Goal: Information Seeking & Learning: Find specific fact

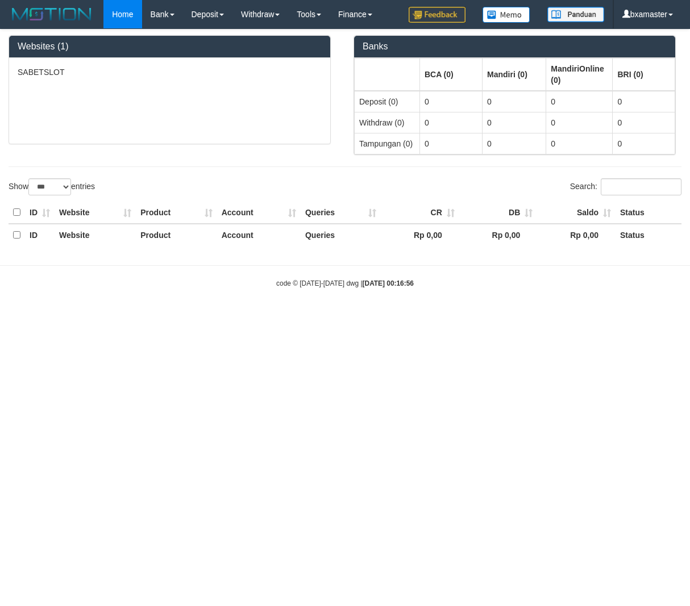
select select "***"
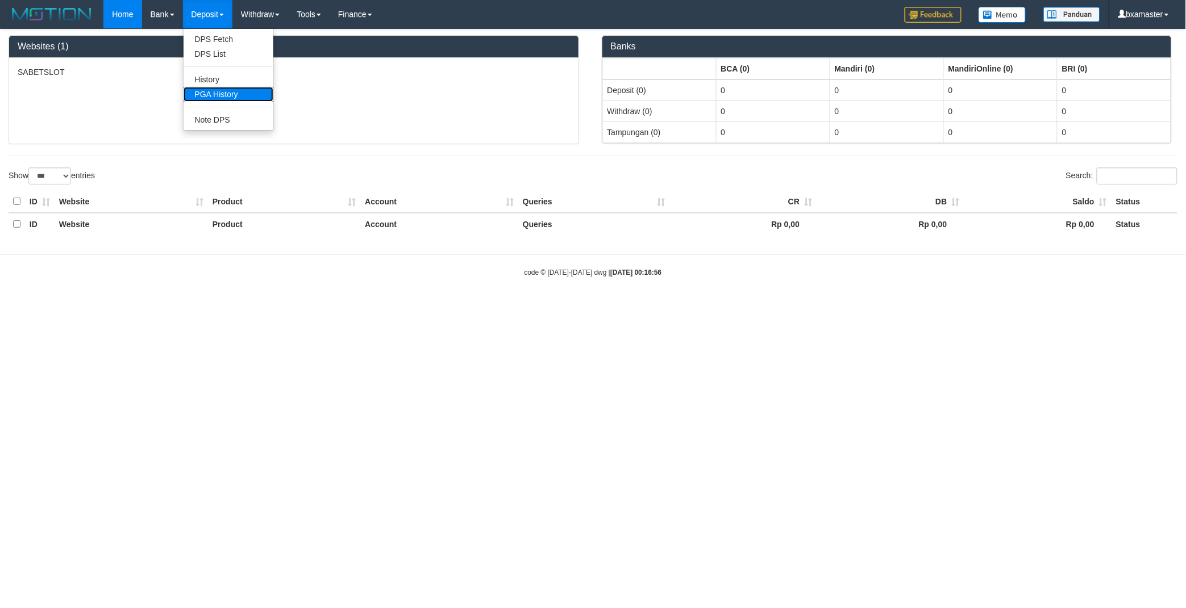
click at [234, 93] on link "PGA History" at bounding box center [229, 94] width 90 height 15
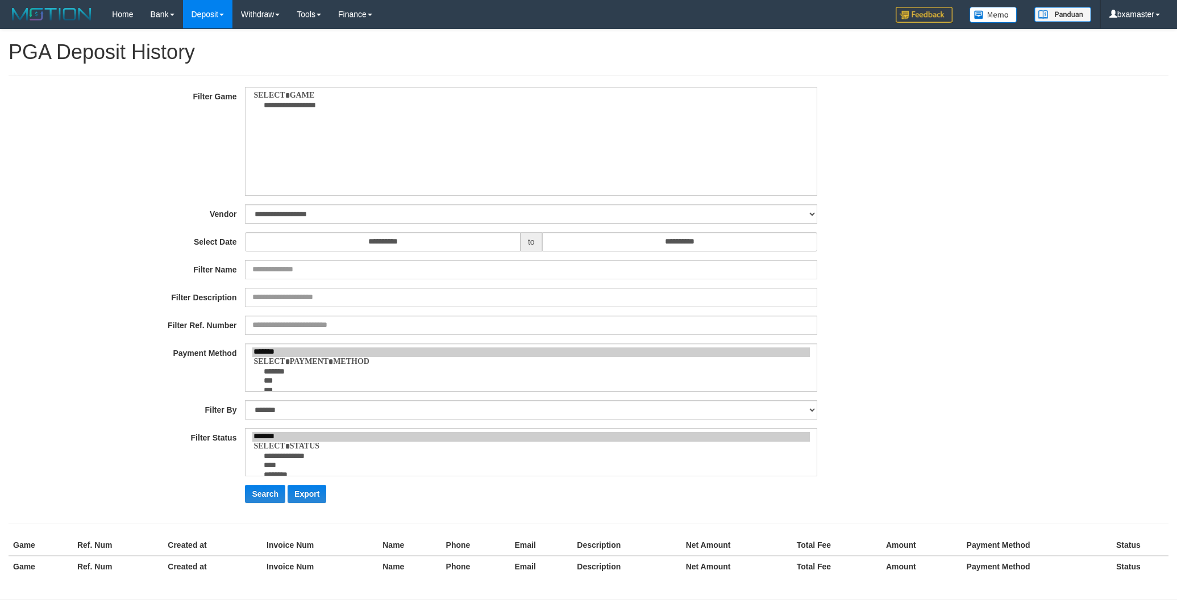
select select
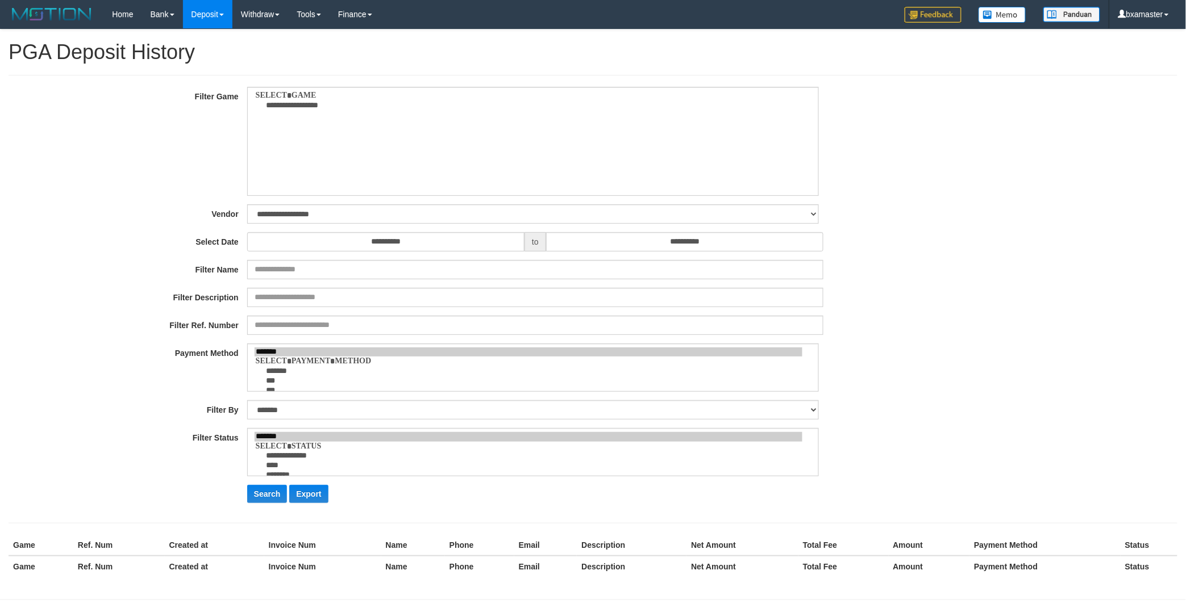
select select "**"
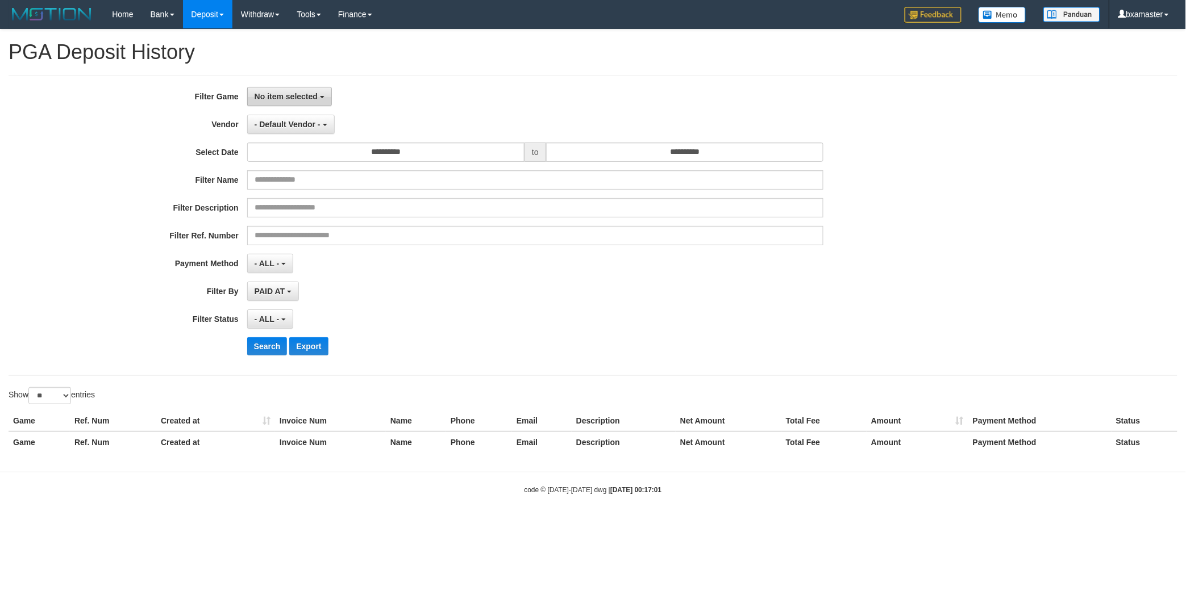
drag, startPoint x: 304, startPoint y: 104, endPoint x: 310, endPoint y: 116, distance: 14.0
click at [305, 104] on button "No item selected" at bounding box center [289, 96] width 85 height 19
click at [315, 149] on label "[OXPLAY] SABETSLOT" at bounding box center [320, 155] width 144 height 17
select select "****"
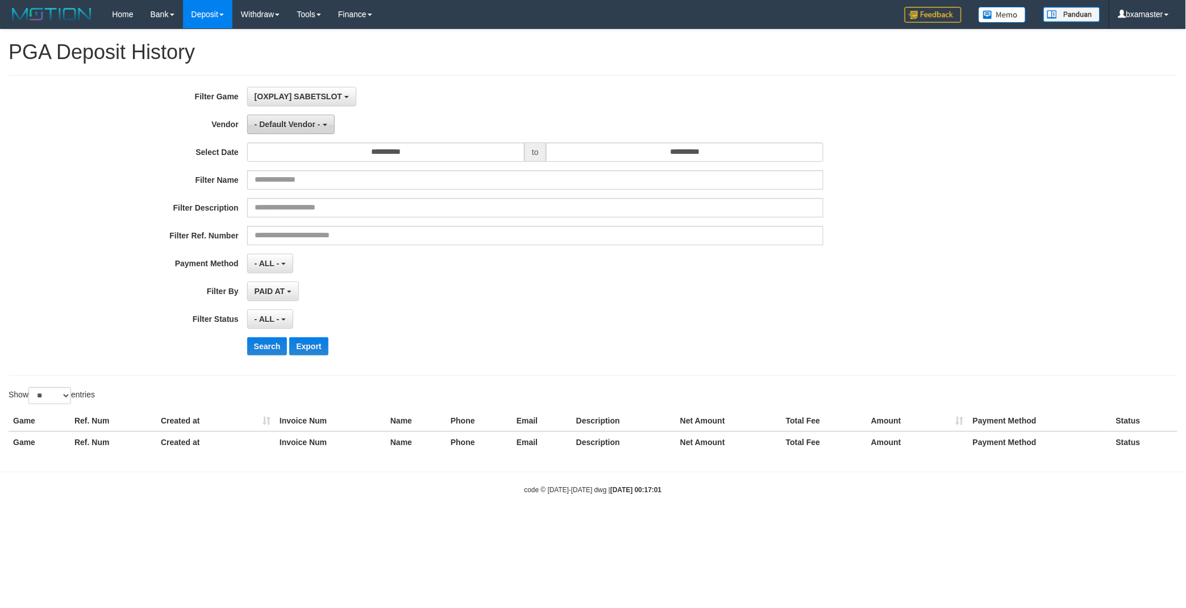
click at [295, 122] on span "- Default Vendor -" at bounding box center [288, 124] width 66 height 9
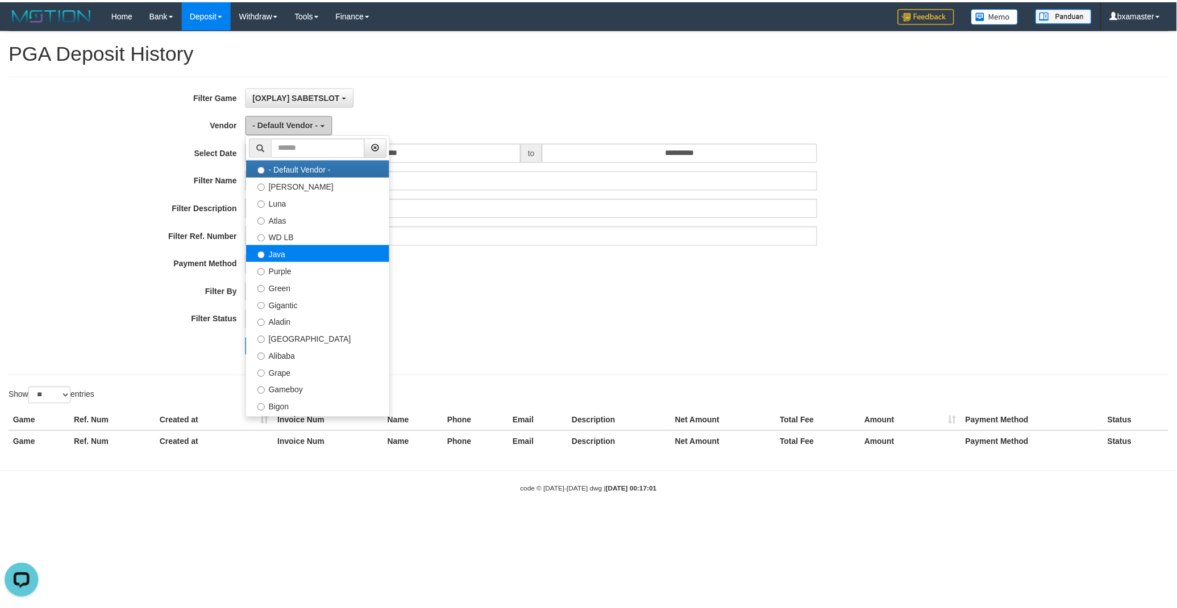
scroll to position [0, 0]
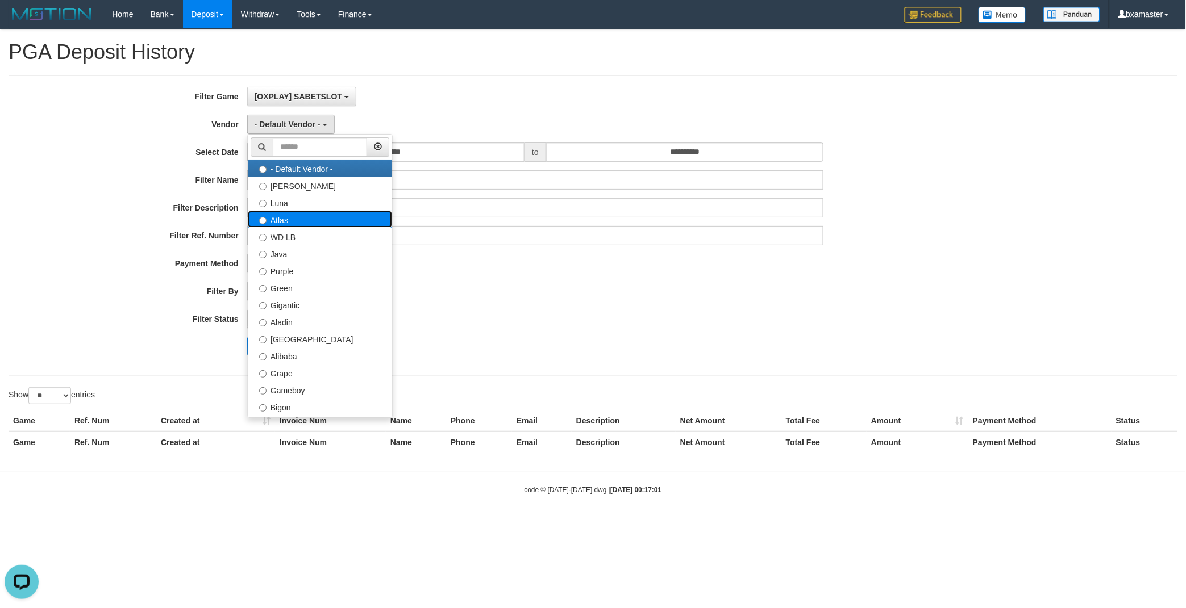
click at [328, 220] on label "Atlas" at bounding box center [320, 219] width 144 height 17
select select "**********"
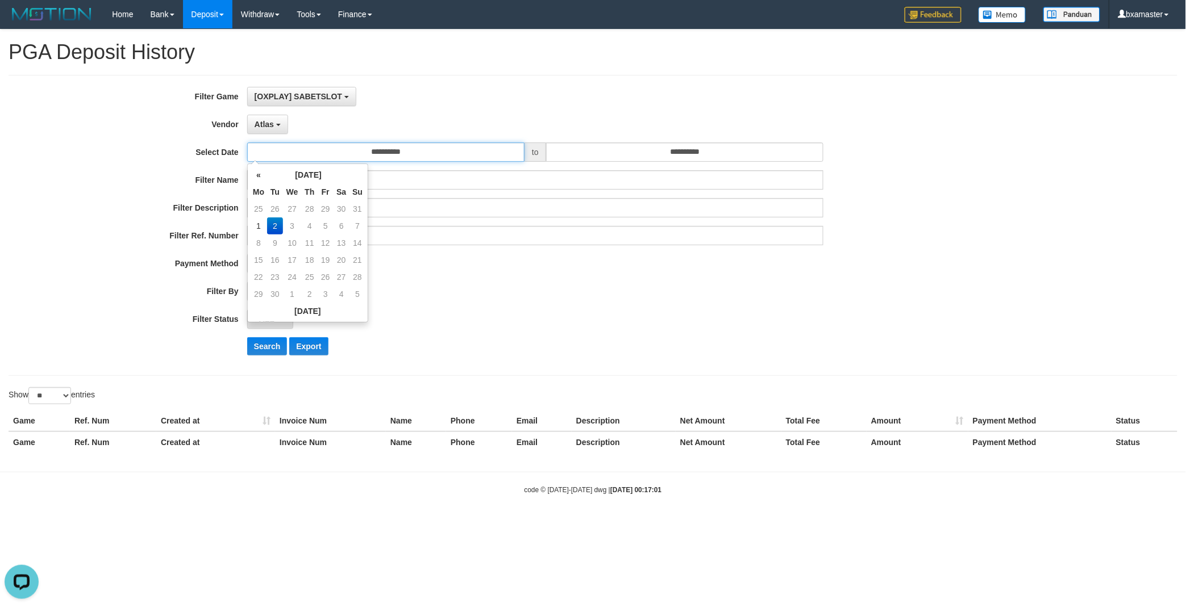
click at [419, 152] on input "**********" at bounding box center [385, 152] width 277 height 19
click at [264, 224] on td "1" at bounding box center [258, 226] width 17 height 17
type input "**********"
click at [597, 145] on input "**********" at bounding box center [684, 152] width 277 height 19
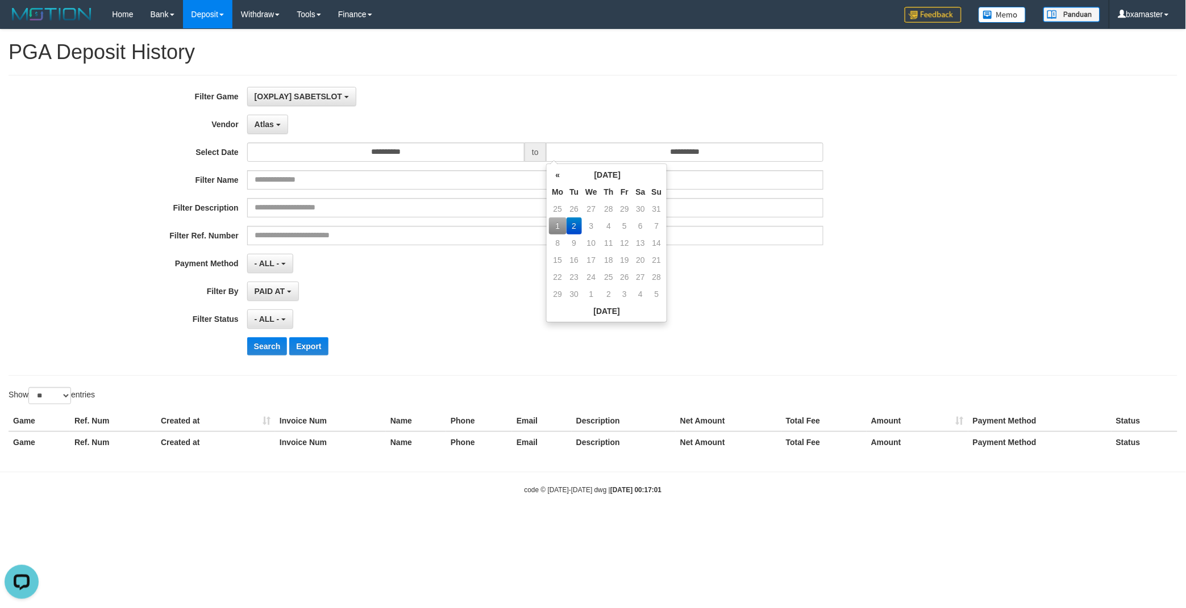
click at [555, 224] on td "1" at bounding box center [557, 226] width 17 height 17
type input "**********"
click at [262, 347] on button "Search" at bounding box center [267, 346] width 40 height 18
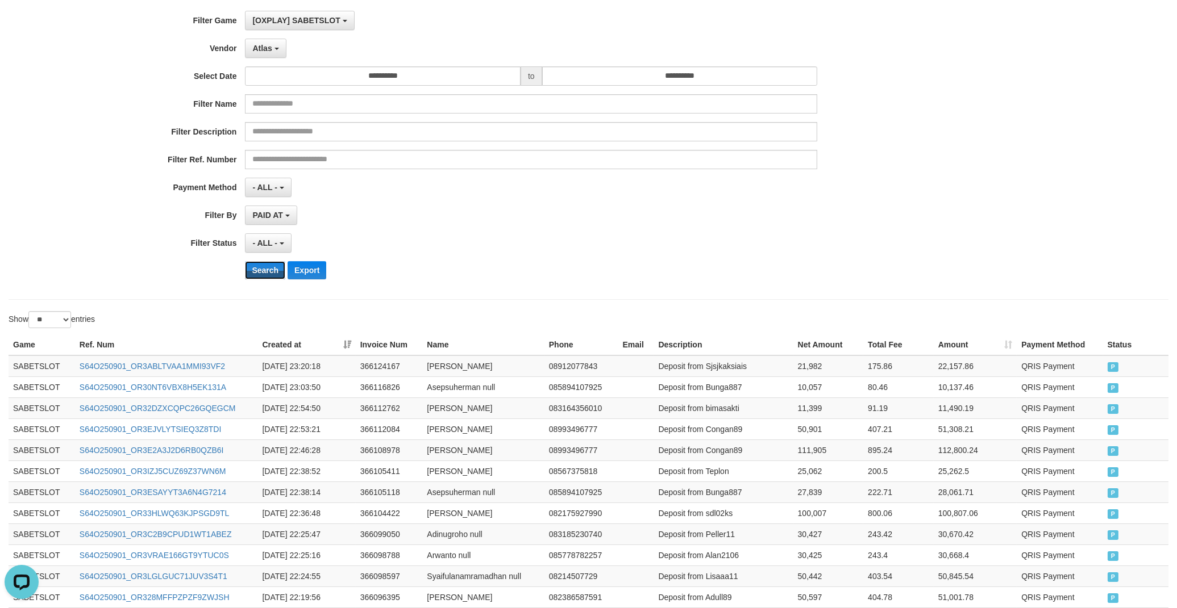
scroll to position [462, 0]
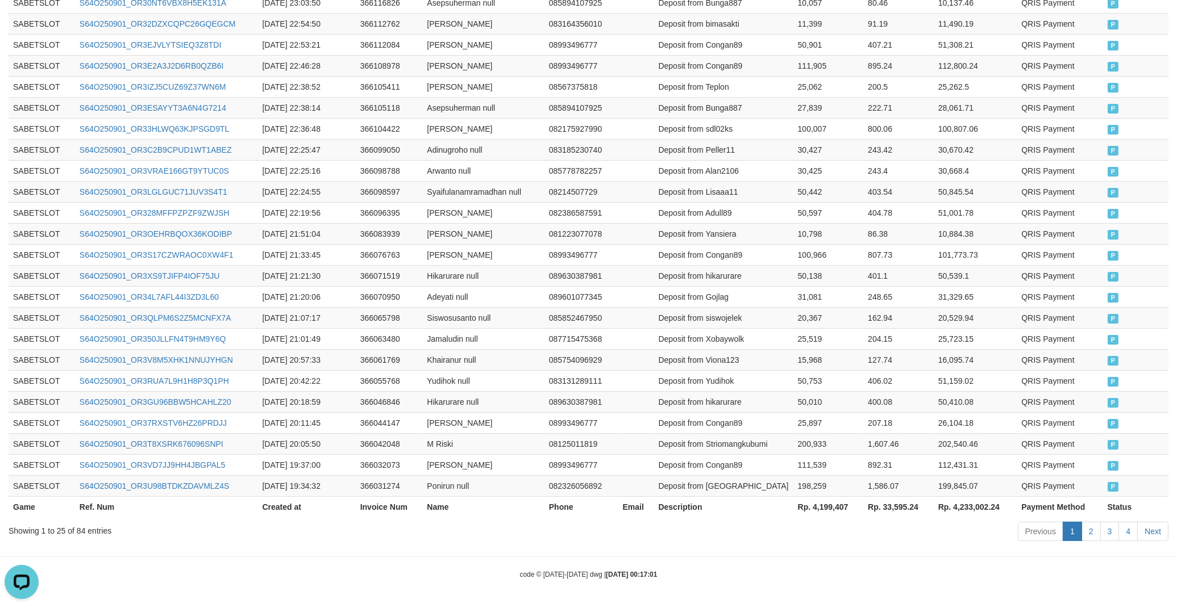
click at [832, 519] on div "Game Ref. Num Created at Invoice Num Name Phone Email Description Net Amount To…" at bounding box center [588, 234] width 1177 height 574
click at [831, 515] on th "Rp. 4,199,407" at bounding box center [828, 507] width 70 height 21
copy th "4,199,407"
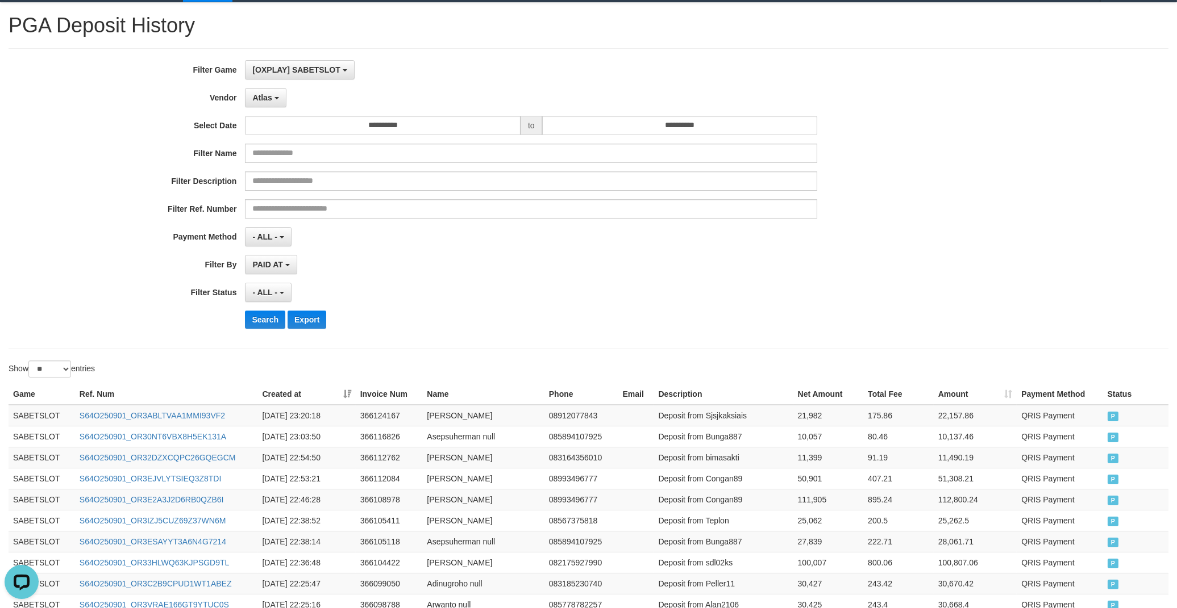
scroll to position [0, 0]
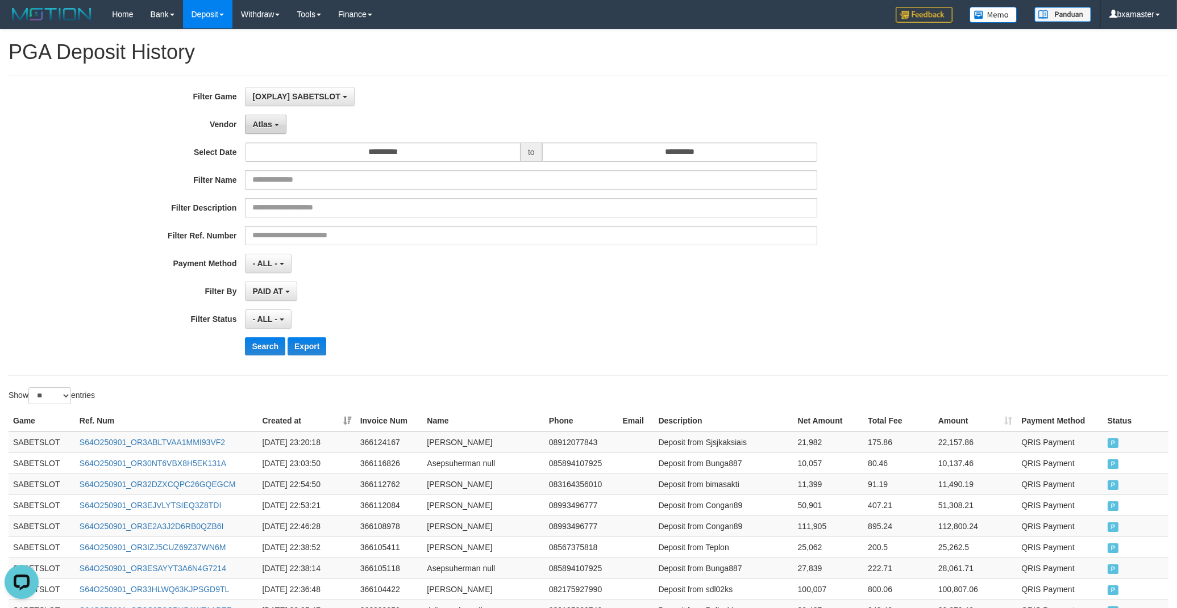
click at [259, 127] on span "Atlas" at bounding box center [261, 124] width 19 height 9
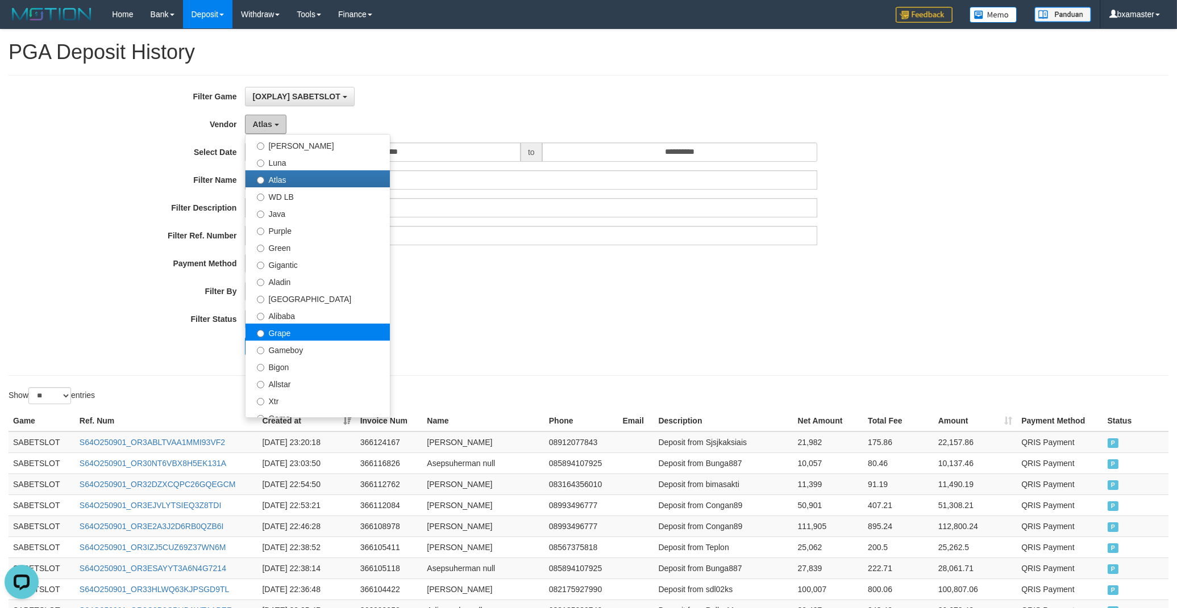
scroll to position [63, 0]
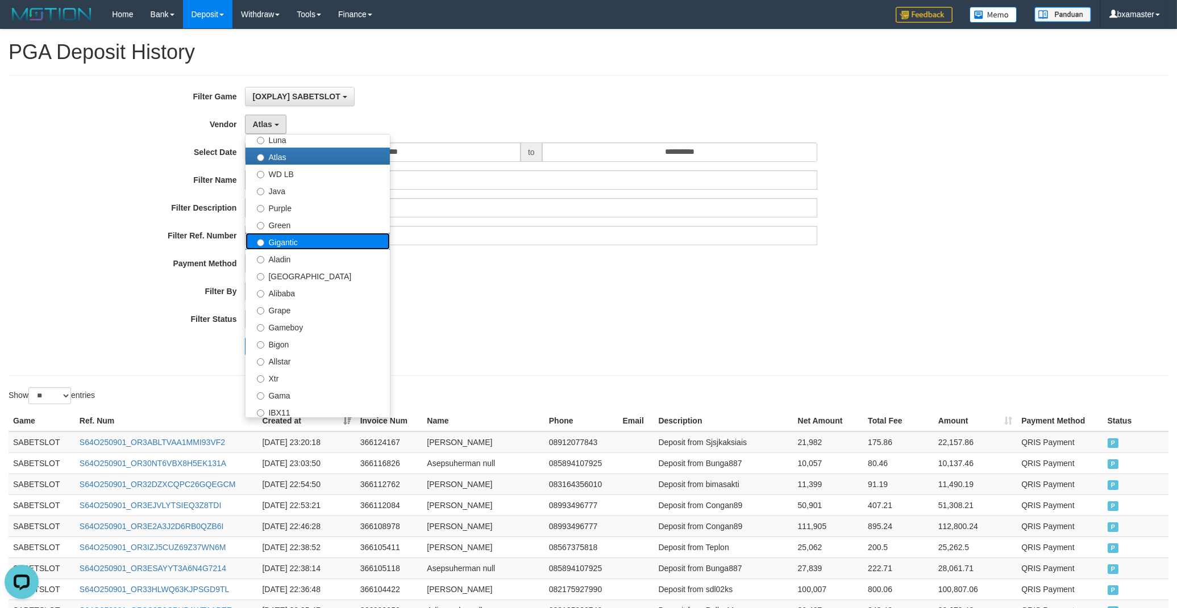
click at [339, 241] on label "Gigantic" at bounding box center [317, 241] width 144 height 17
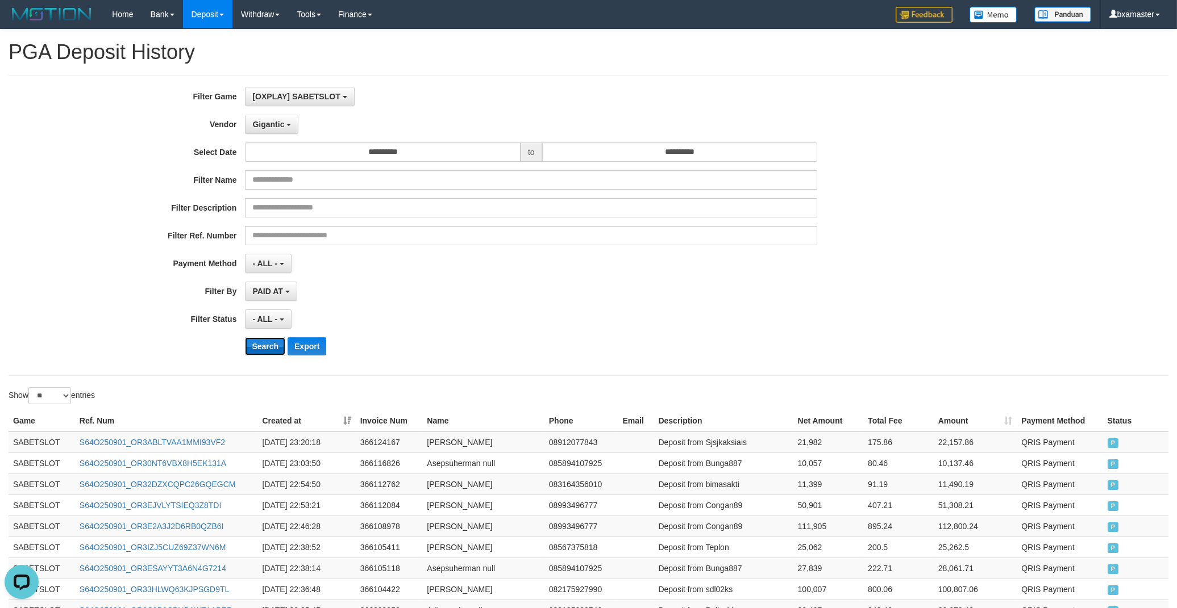
click at [262, 343] on button "Search" at bounding box center [265, 346] width 40 height 18
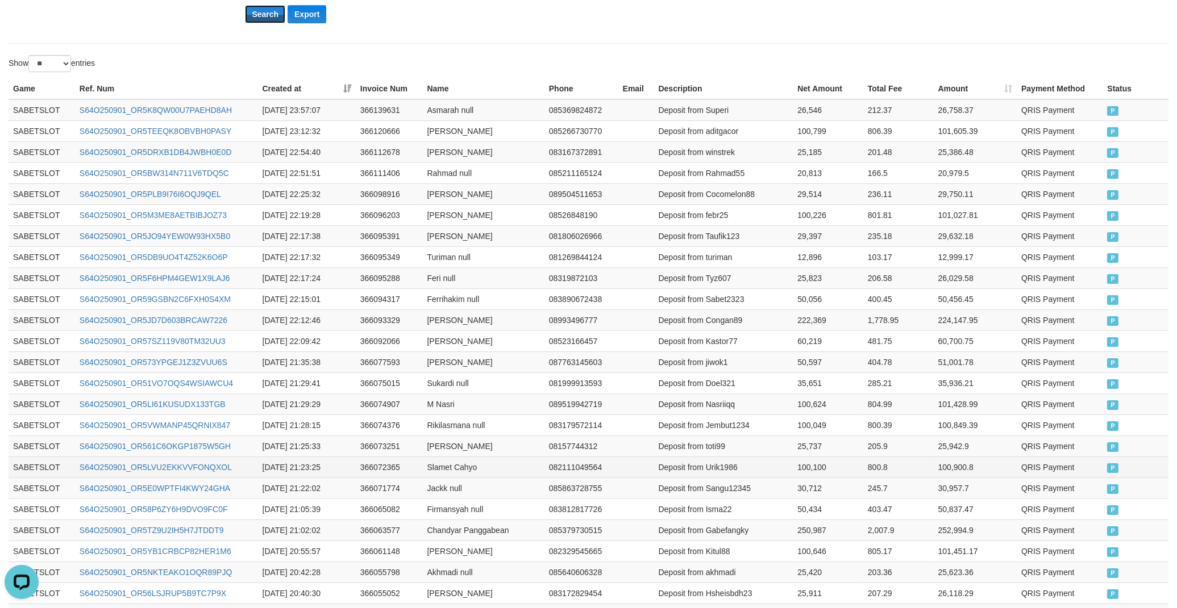
scroll to position [462, 0]
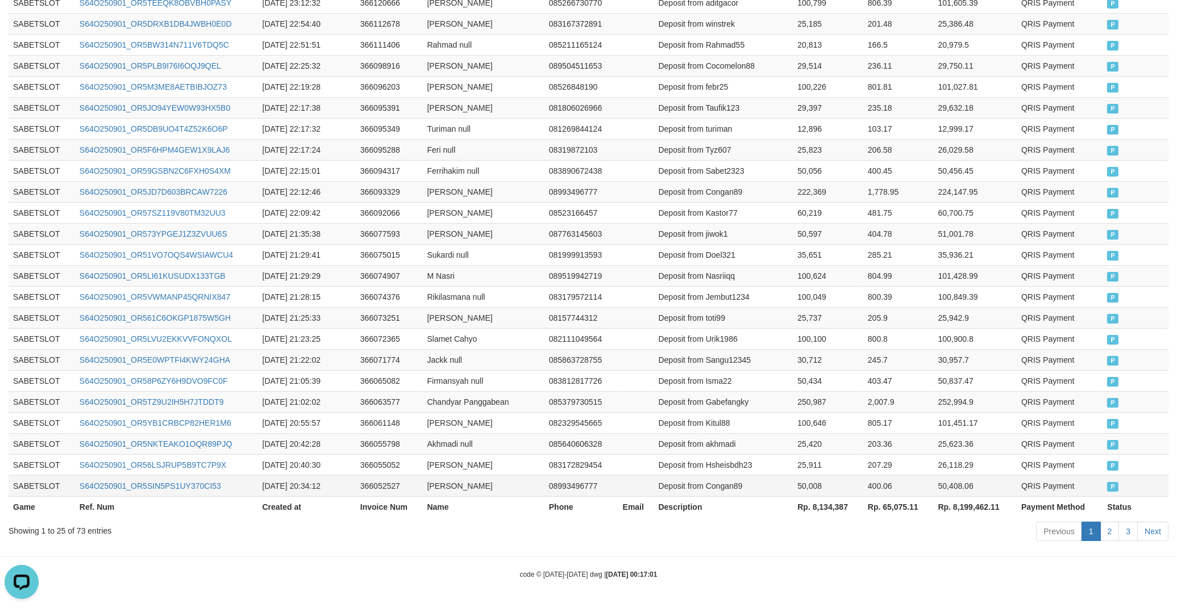
click at [819, 495] on td "50,008" at bounding box center [828, 486] width 70 height 21
click at [843, 498] on th "Rp. 8,134,387" at bounding box center [828, 507] width 70 height 21
copy th "8,134,387"
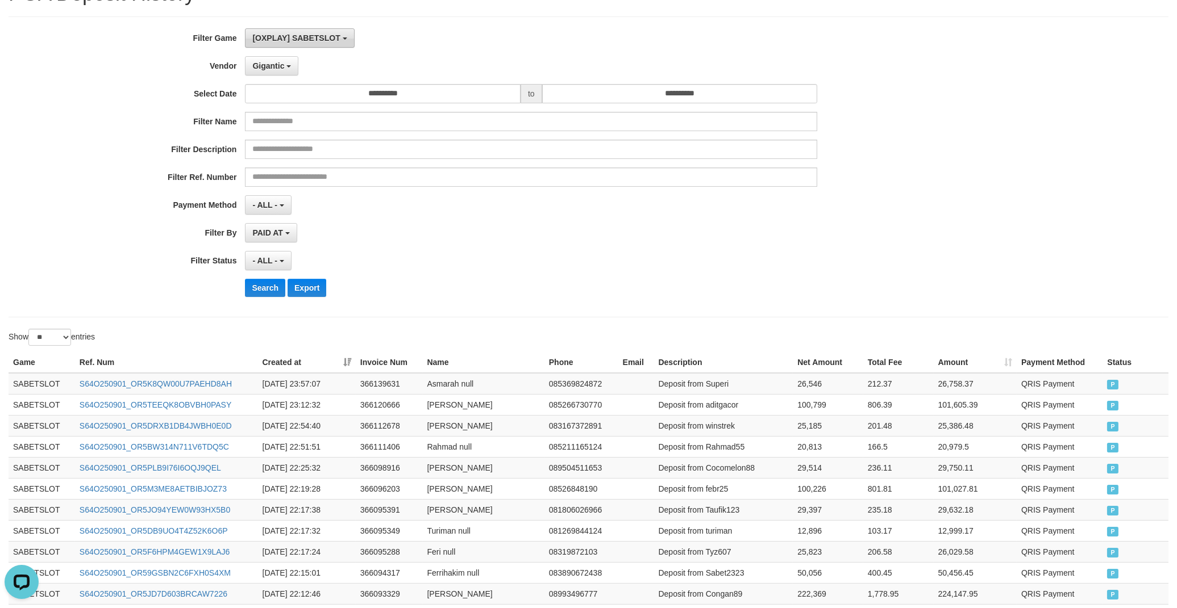
scroll to position [0, 0]
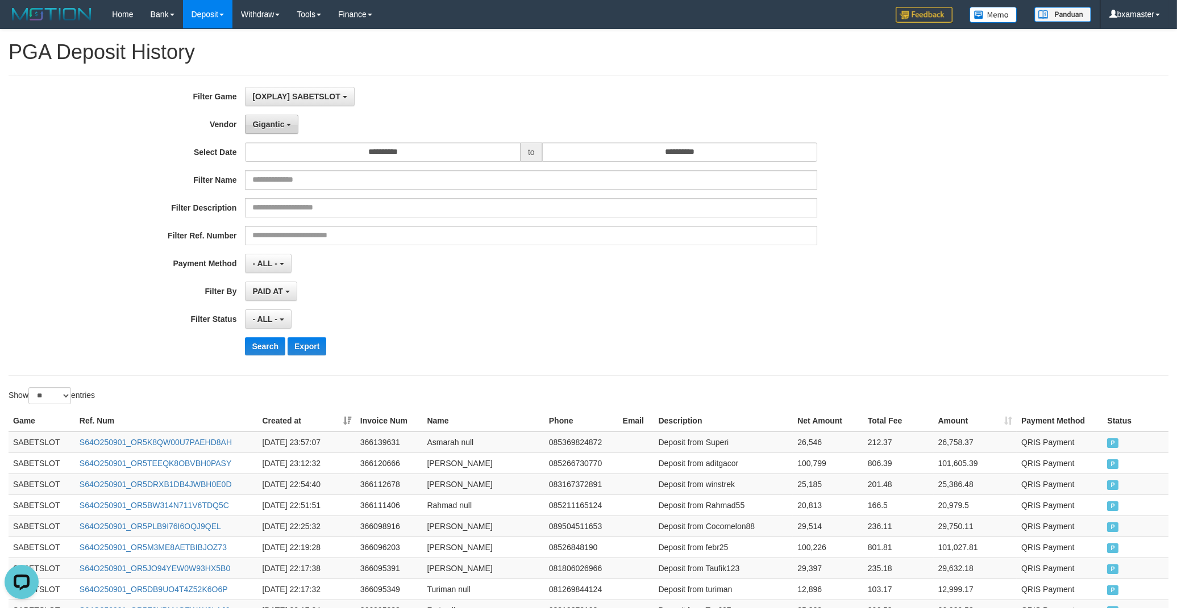
click at [269, 115] on button "Gigantic" at bounding box center [271, 124] width 53 height 19
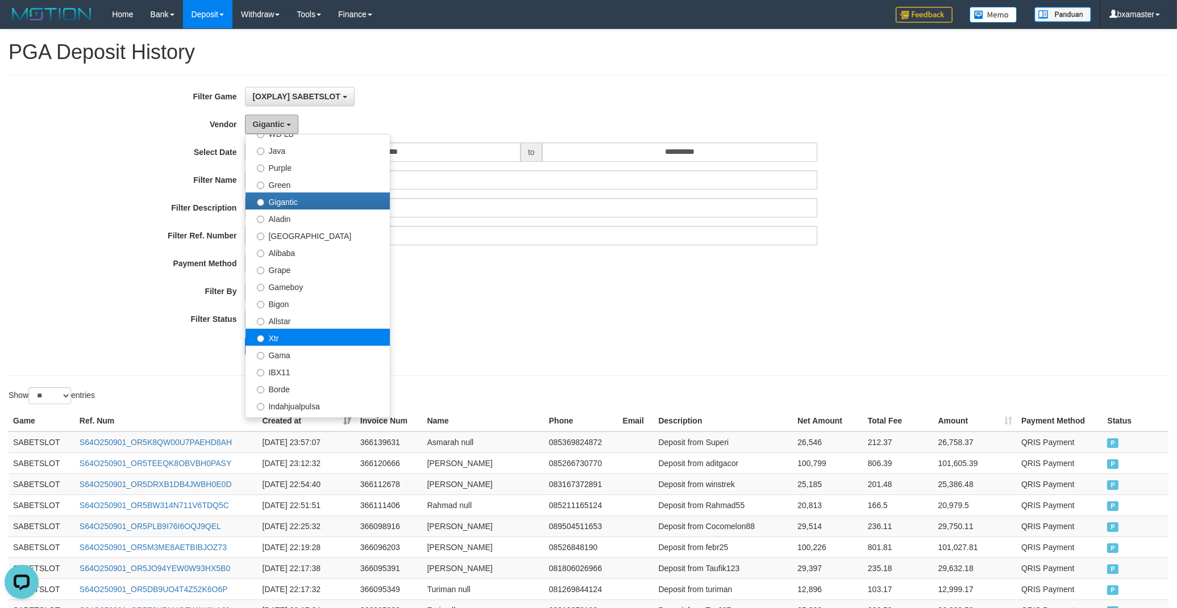
scroll to position [126, 0]
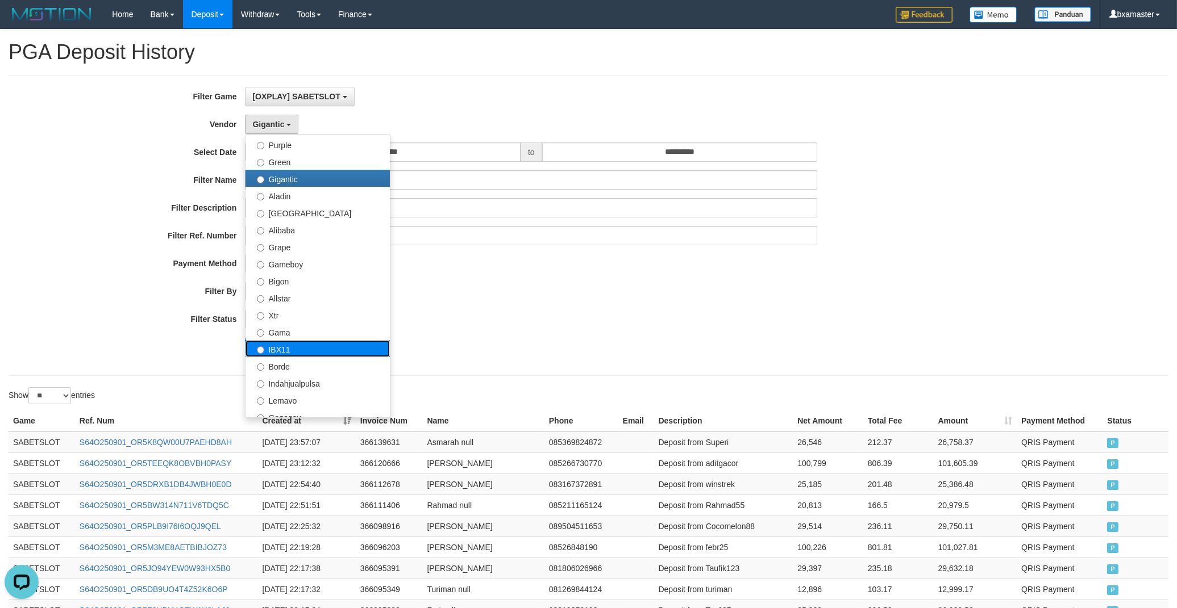
click at [316, 345] on label "IBX11" at bounding box center [317, 348] width 144 height 17
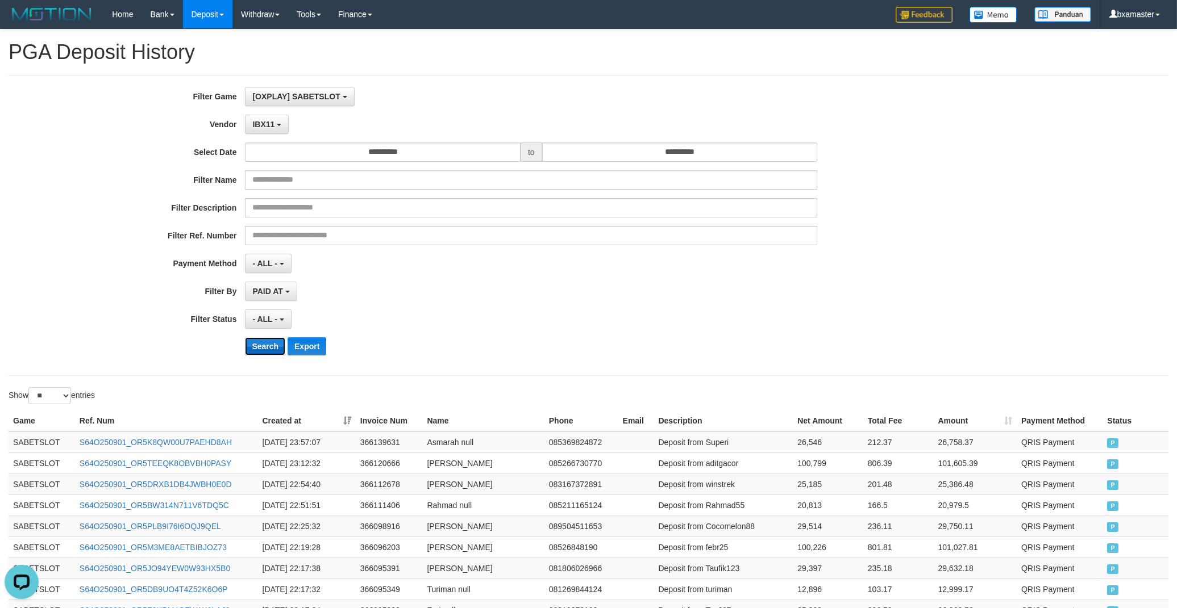
click at [258, 339] on button "Search" at bounding box center [265, 346] width 40 height 18
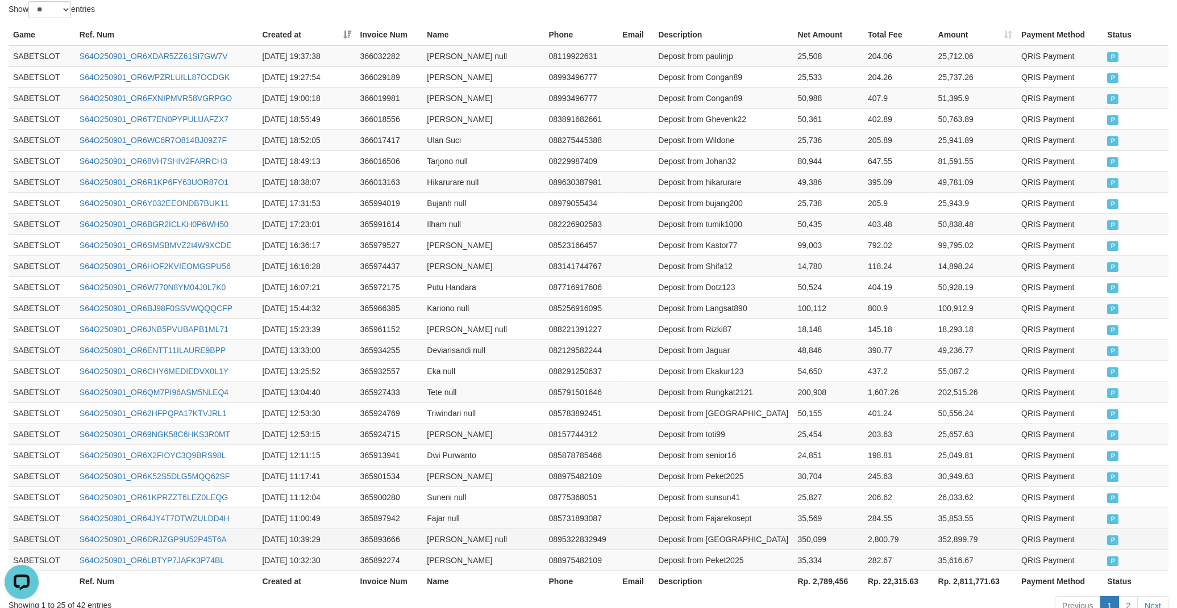
scroll to position [462, 0]
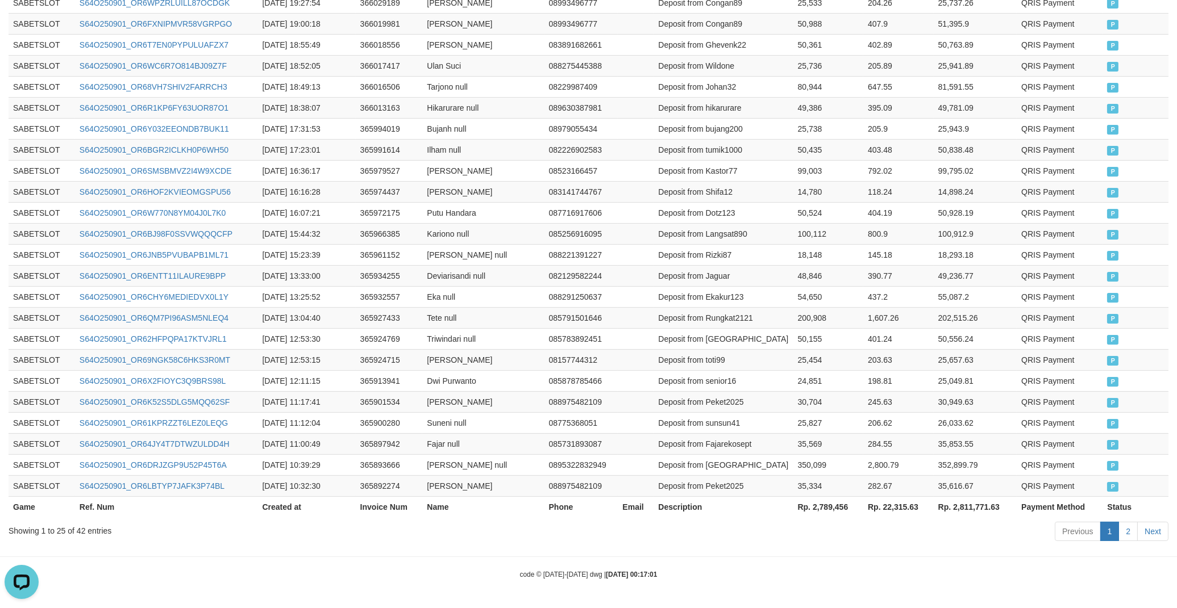
click at [835, 503] on th "Rp. 2,789,456" at bounding box center [828, 507] width 70 height 21
copy th "2,789,456"
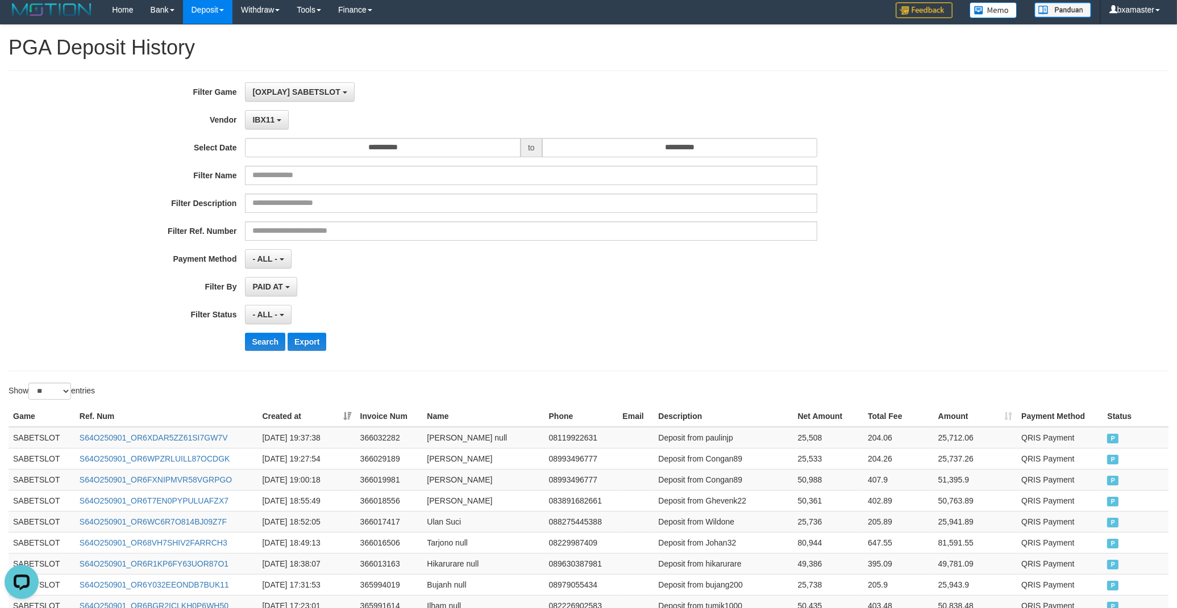
scroll to position [0, 0]
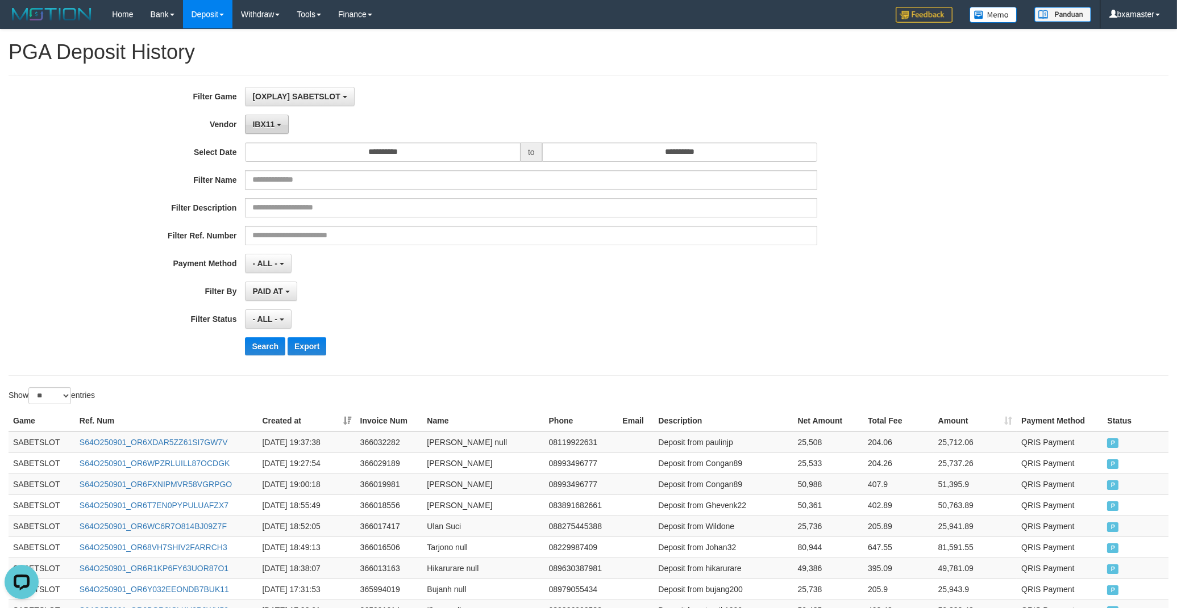
click at [250, 132] on button "IBX11" at bounding box center [267, 124] width 44 height 19
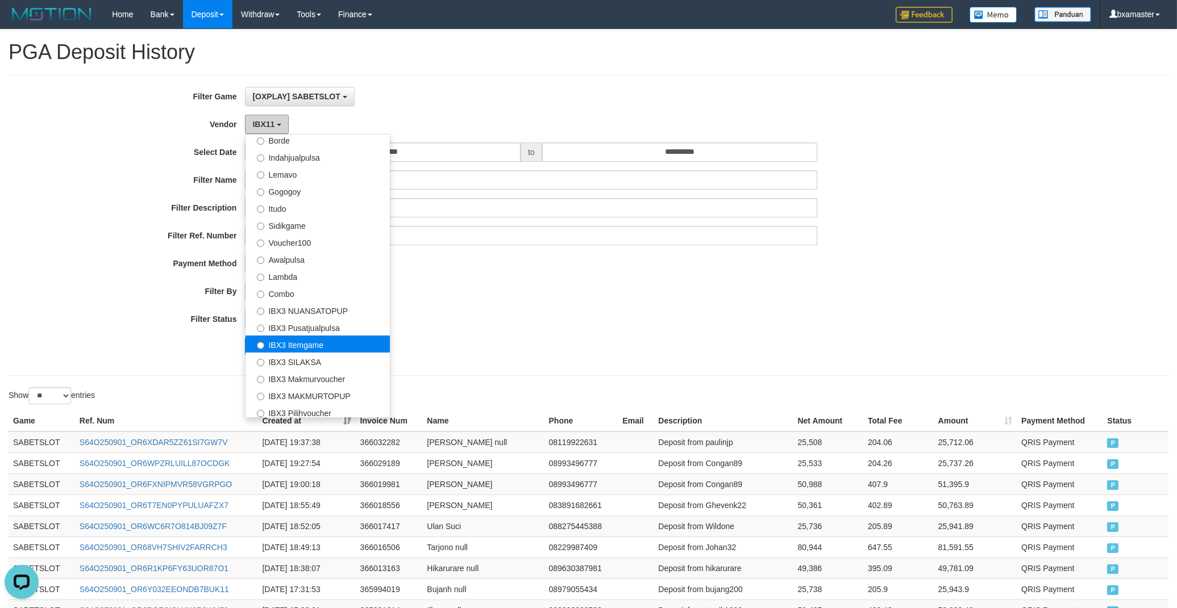
scroll to position [372, 0]
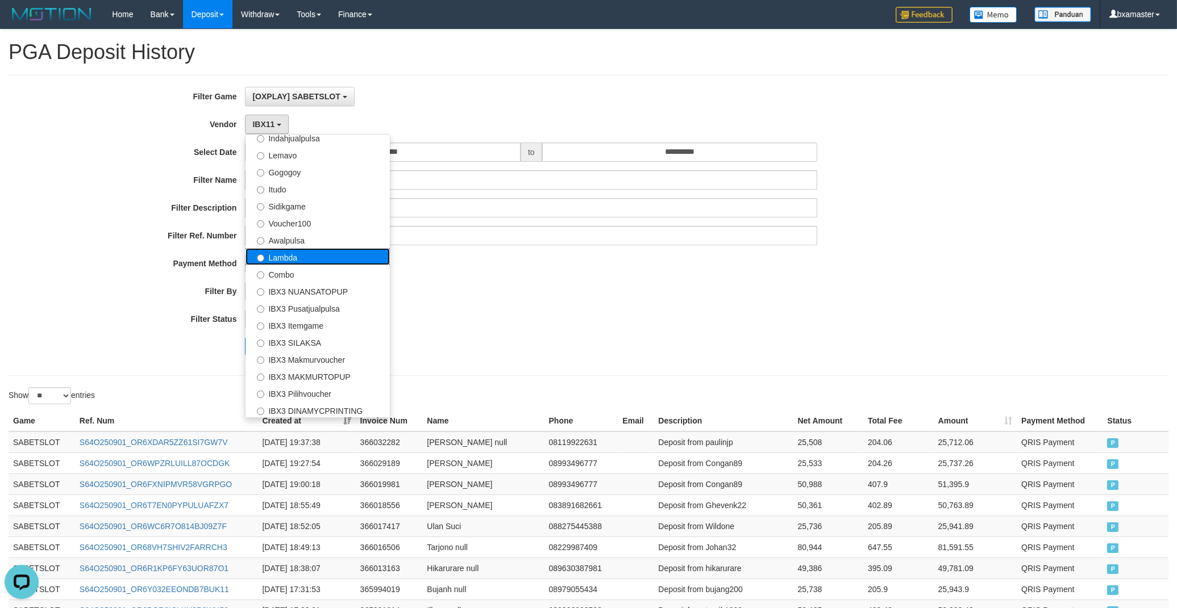
click at [343, 252] on label "Lambda" at bounding box center [317, 256] width 144 height 17
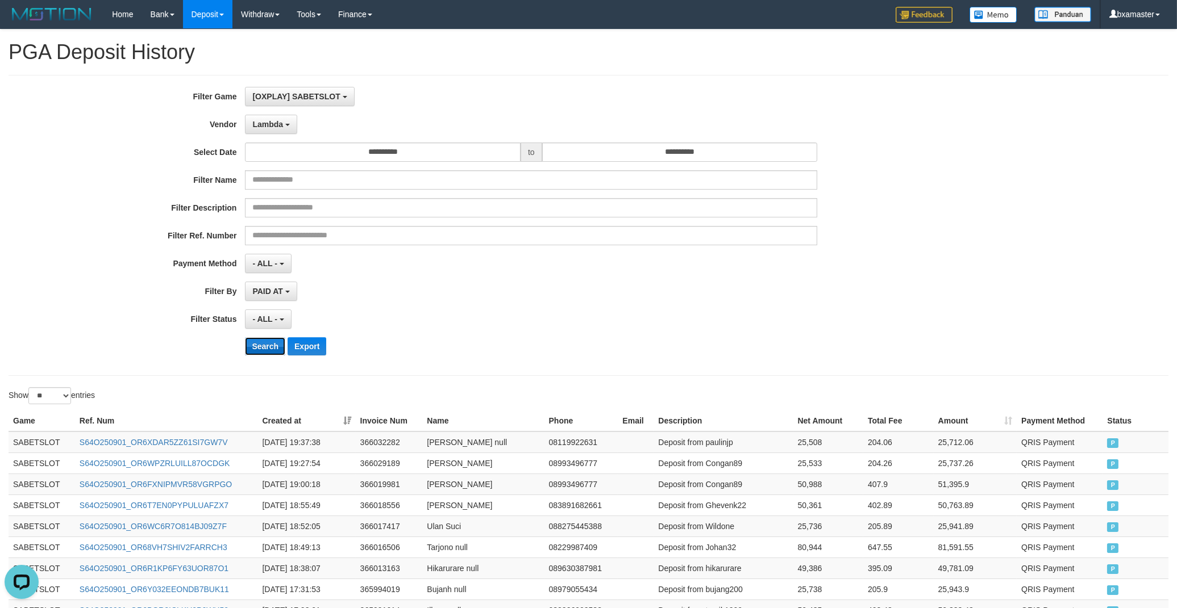
click at [255, 351] on button "Search" at bounding box center [265, 346] width 40 height 18
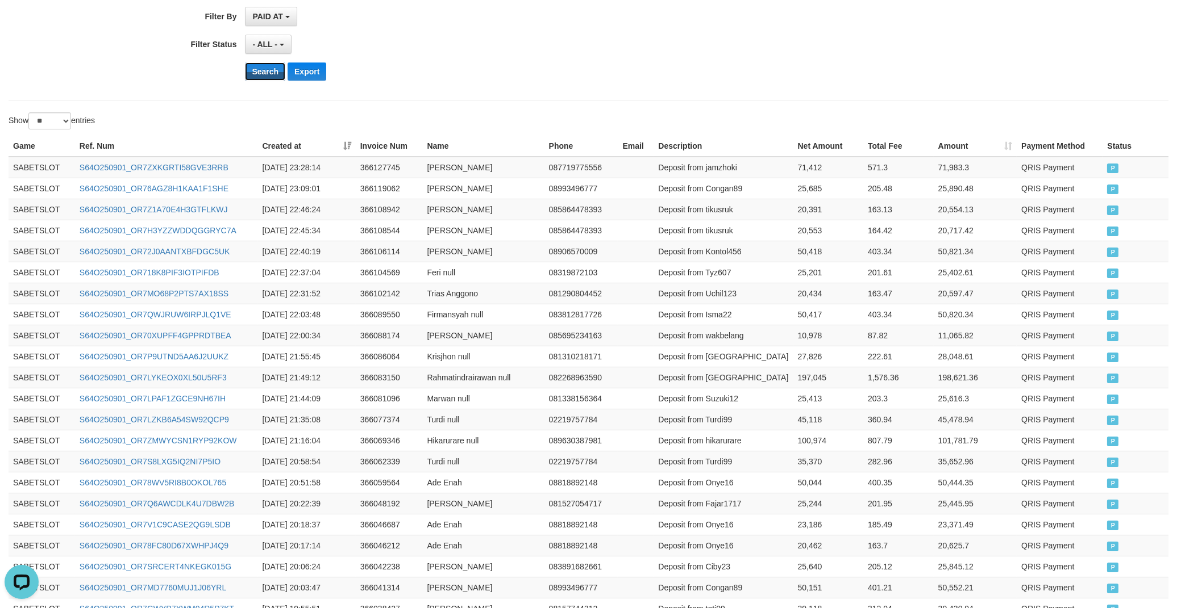
scroll to position [462, 0]
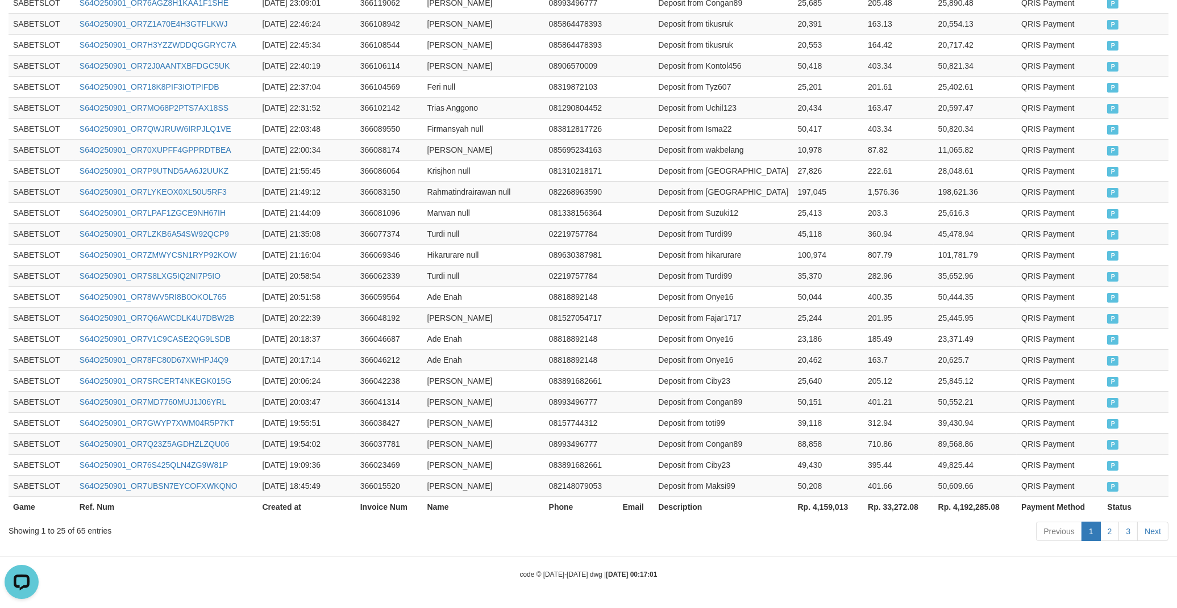
click at [822, 513] on th "Rp. 4,159,013" at bounding box center [828, 507] width 70 height 21
copy th "4,159,013"
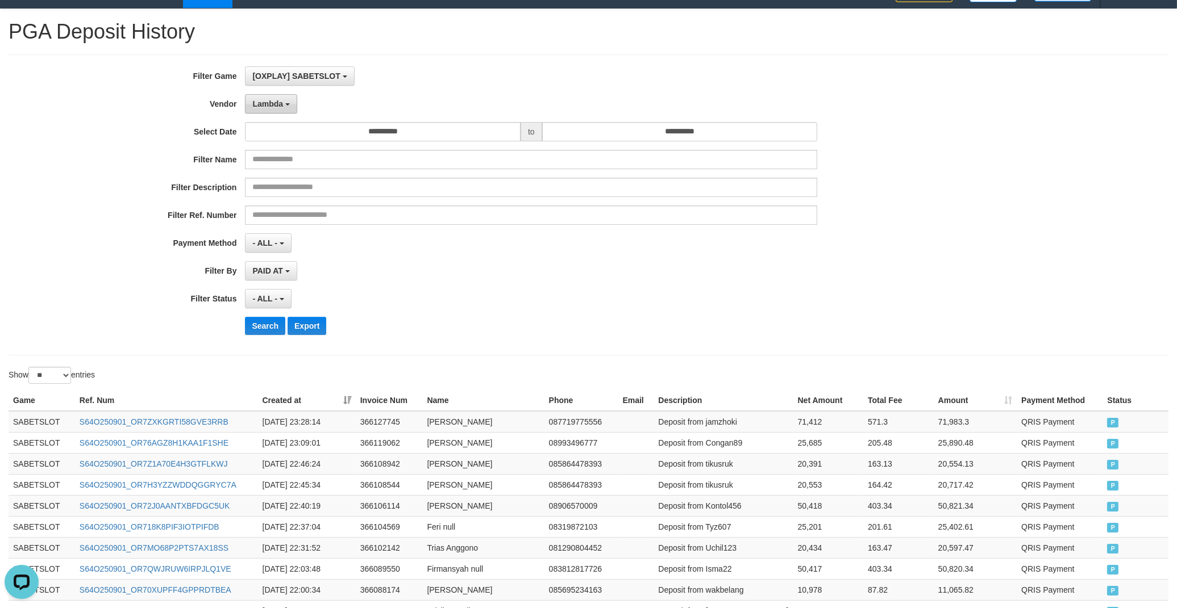
click at [253, 97] on button "Lambda" at bounding box center [271, 103] width 52 height 19
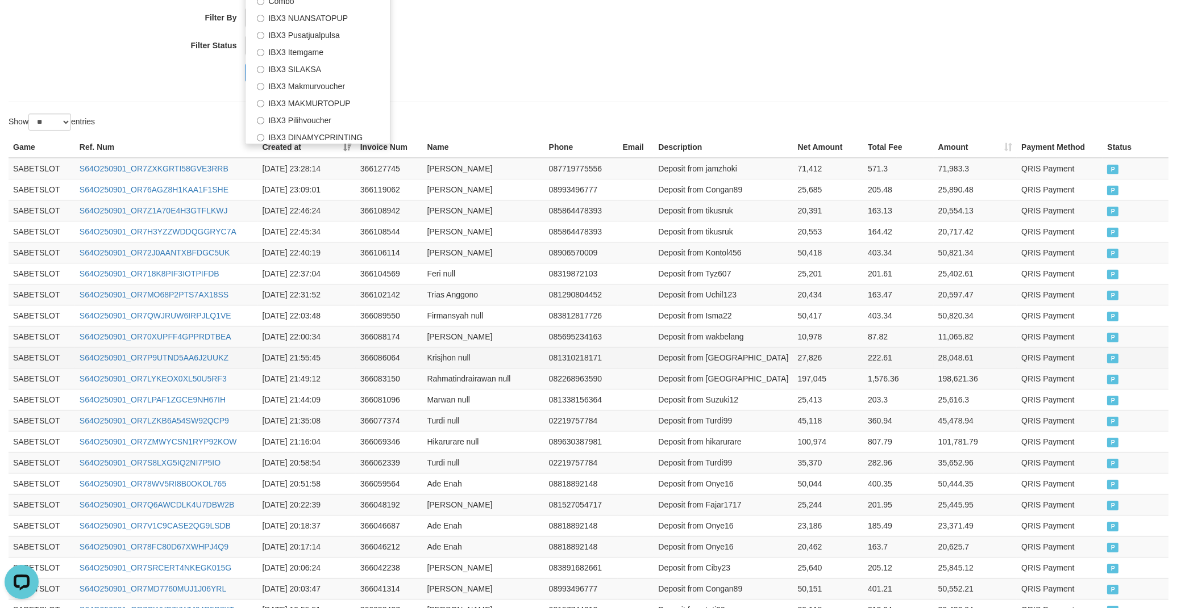
scroll to position [336, 0]
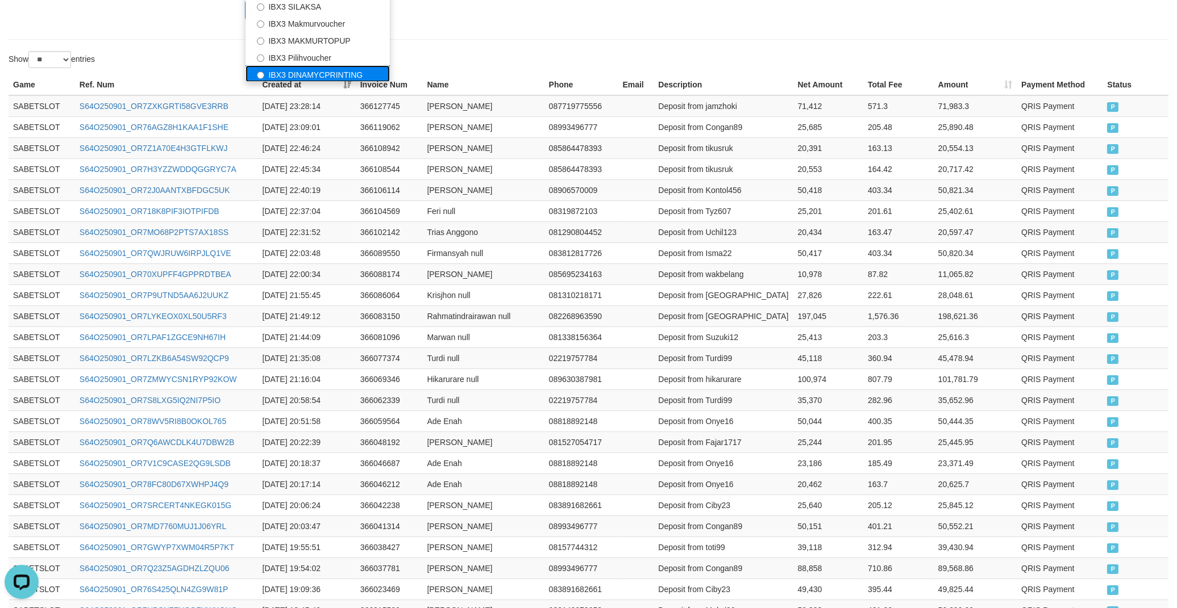
click at [328, 77] on label "IBX3 DINAMYCPRINTING" at bounding box center [317, 73] width 144 height 17
select select "**********"
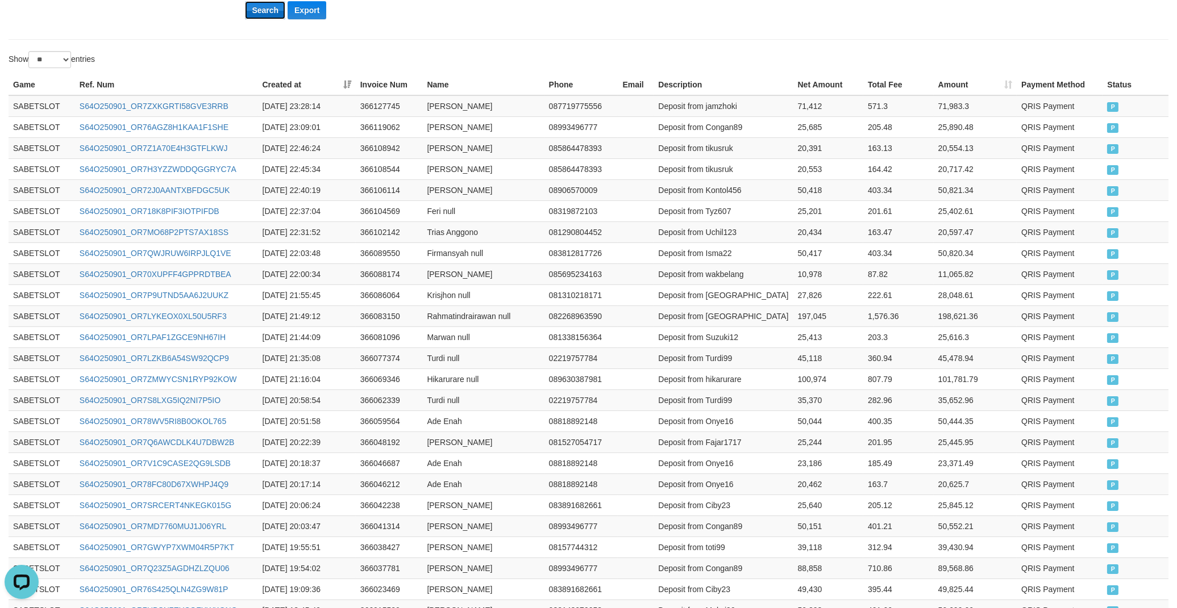
click at [265, 12] on button "Search" at bounding box center [265, 10] width 40 height 18
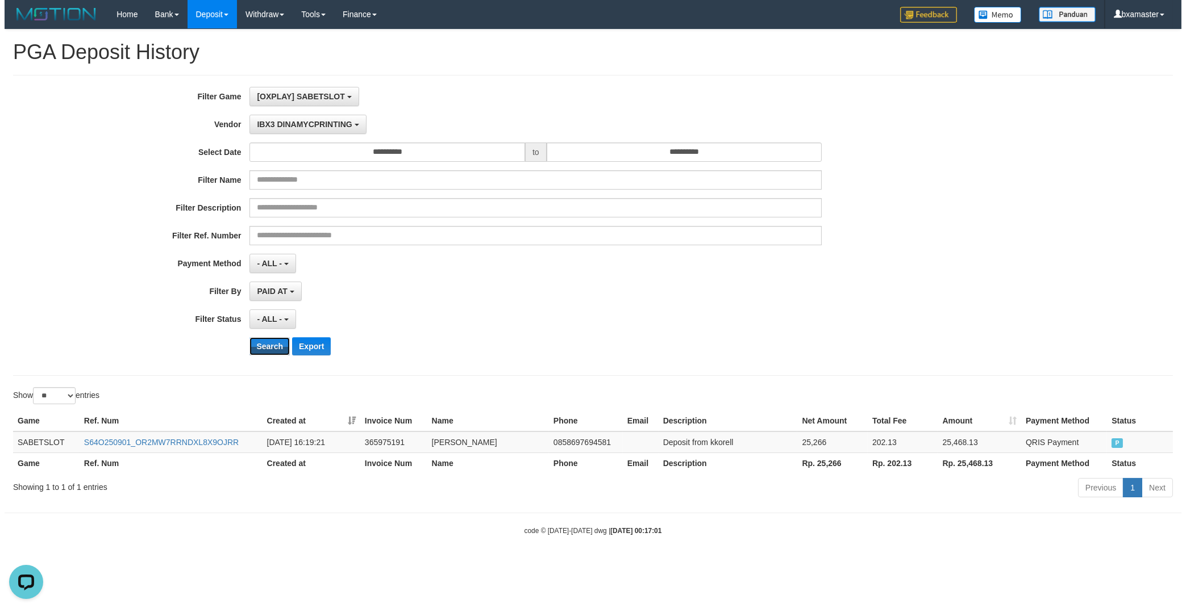
scroll to position [0, 0]
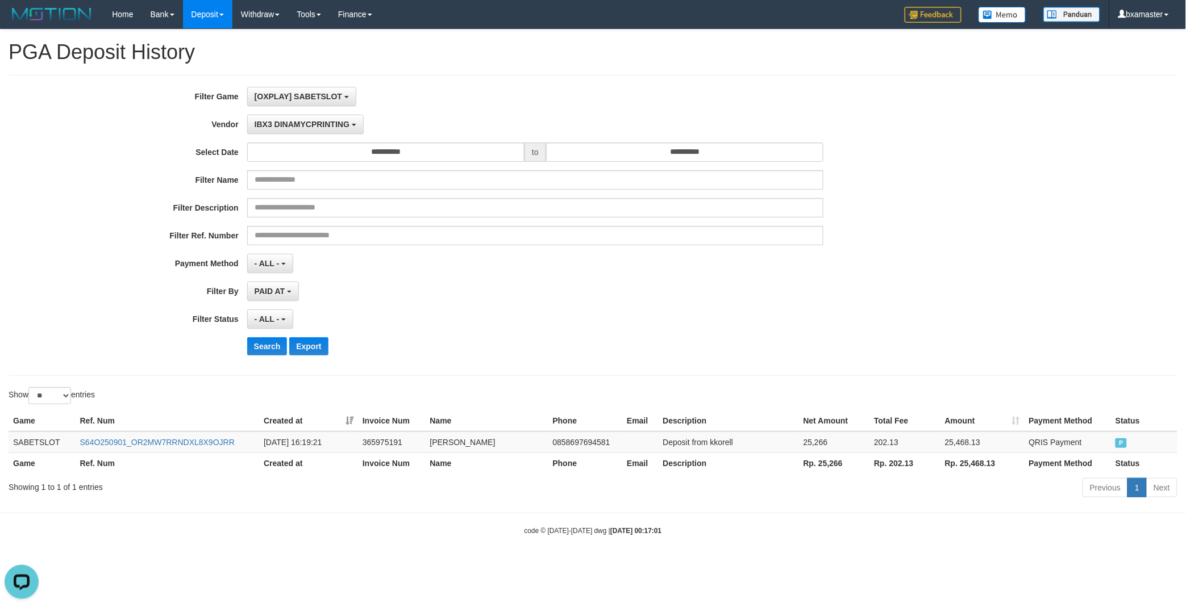
click at [830, 468] on th "Rp. 25,266" at bounding box center [834, 463] width 71 height 21
copy th "25,266"
